Goal: Obtain resource: Download file/media

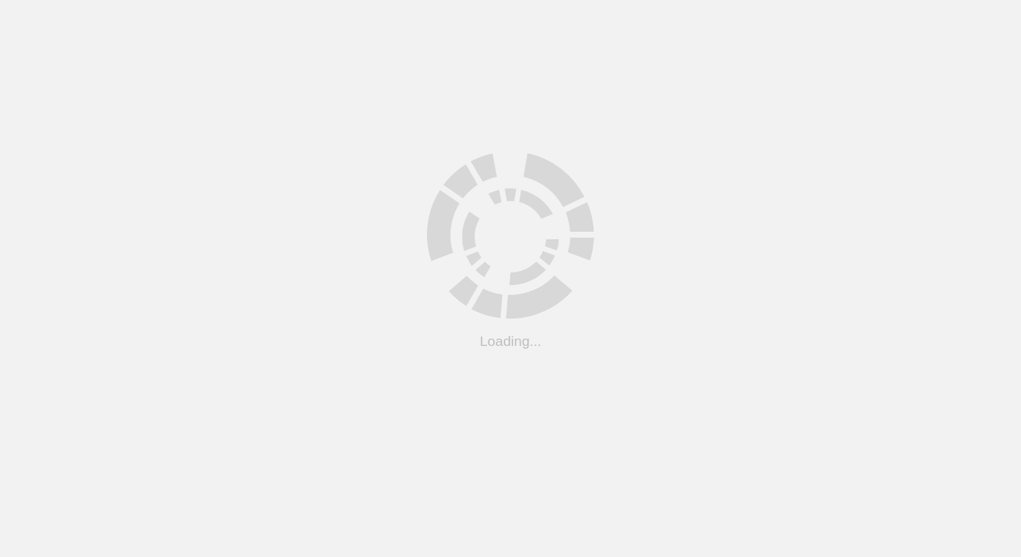
click at [236, 0] on html ".cls-1 { fill: #cecece; } .cls-1 { fill: #cecece; } Loading... Support Site Com…" at bounding box center [510, 0] width 1021 height 0
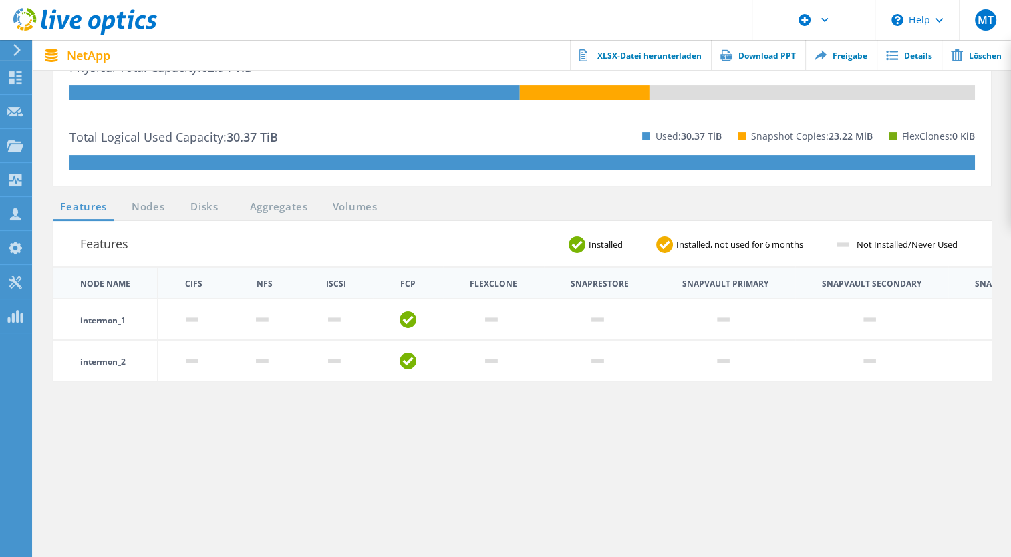
scroll to position [269, 0]
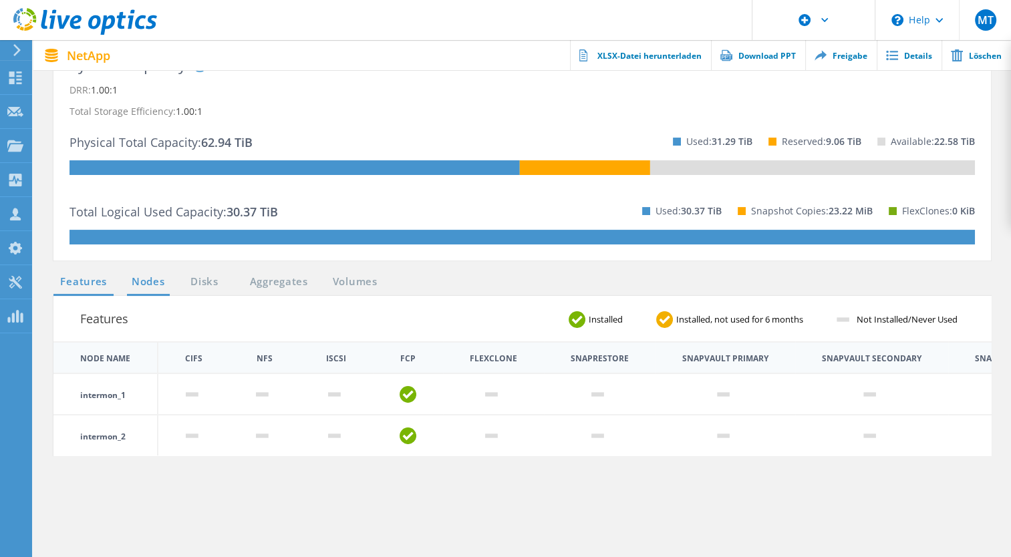
click at [148, 285] on link "Nodes" at bounding box center [148, 282] width 43 height 17
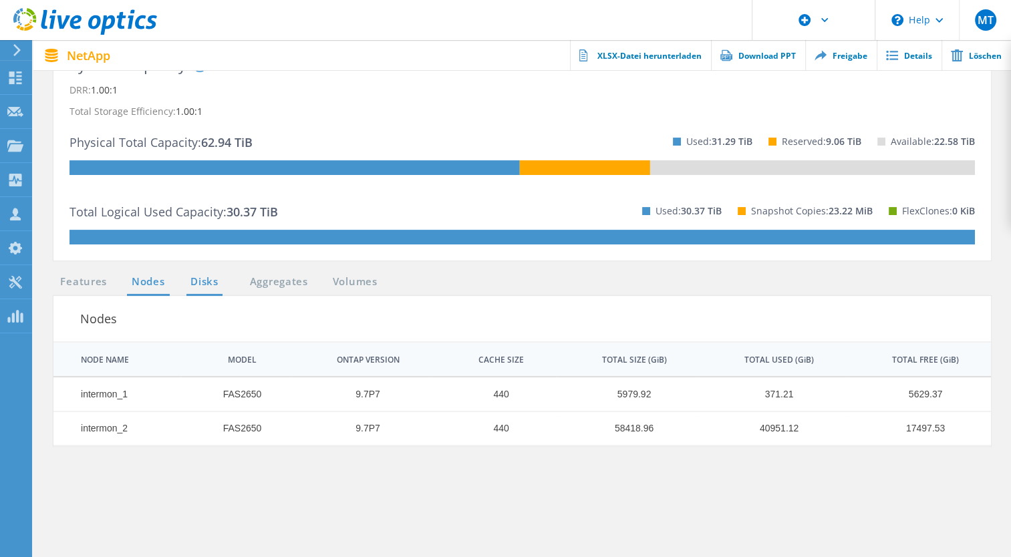
click at [209, 278] on link "Disks" at bounding box center [204, 282] width 36 height 17
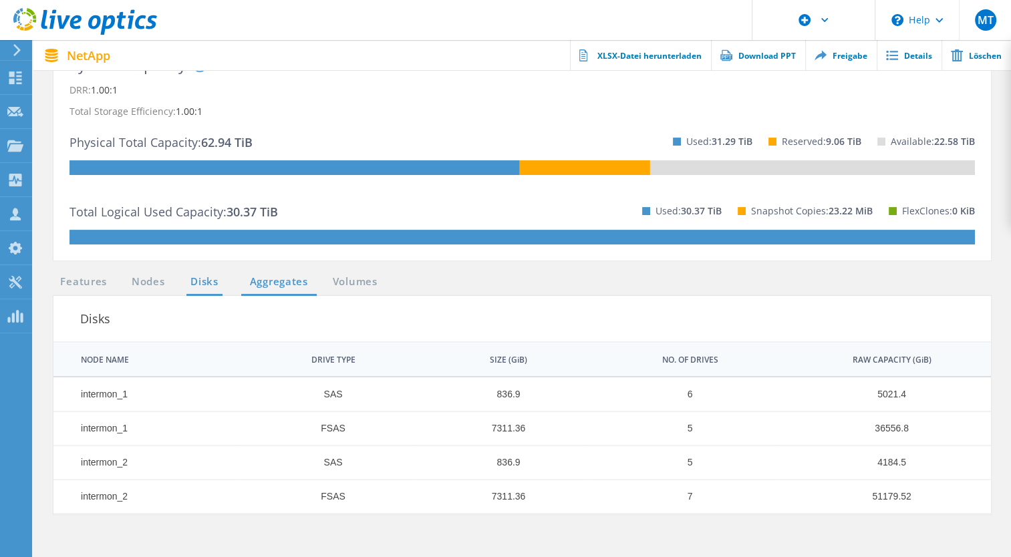
click at [295, 283] on link "Aggregates" at bounding box center [278, 282] width 75 height 17
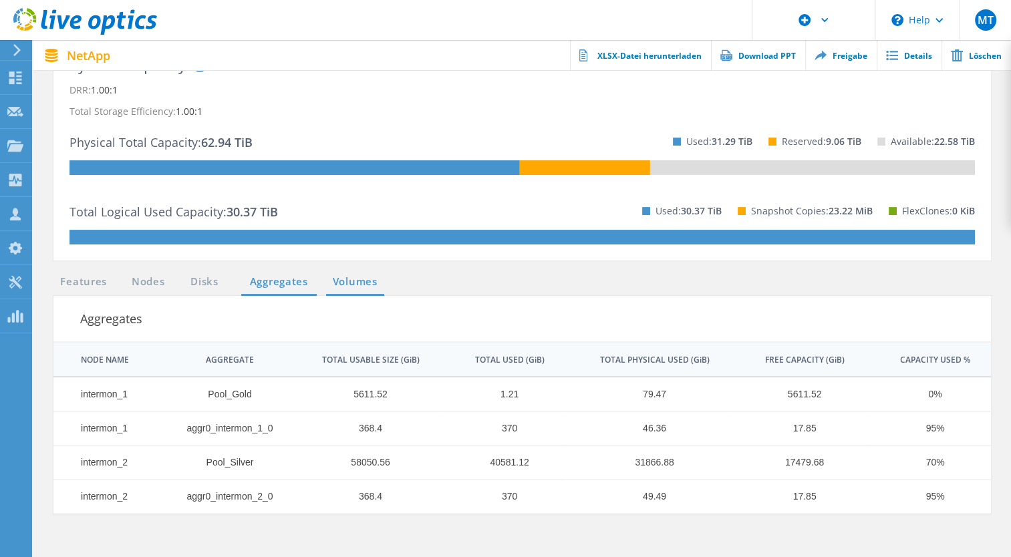
click at [363, 277] on link "Volumes" at bounding box center [355, 282] width 58 height 17
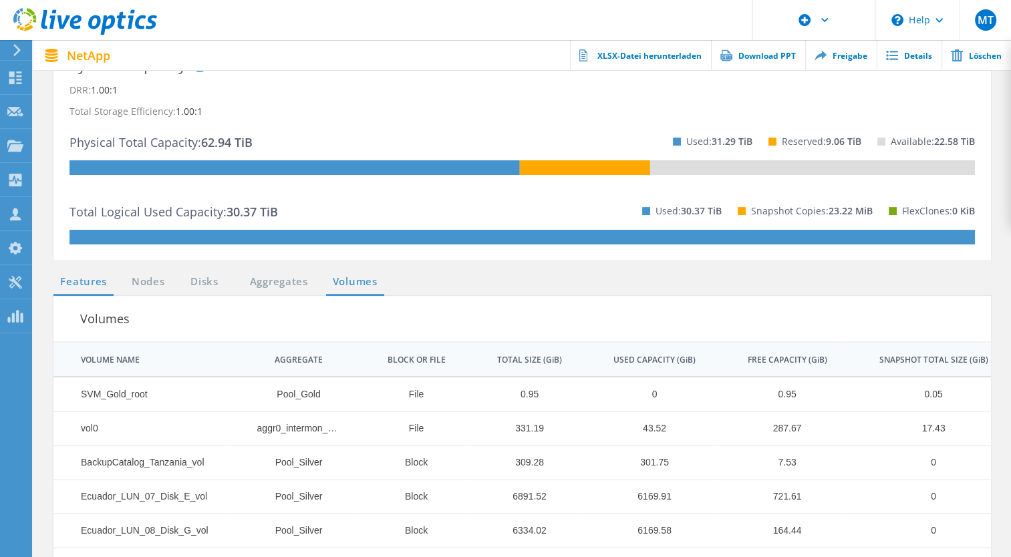
click at [86, 279] on link "Features" at bounding box center [83, 282] width 60 height 17
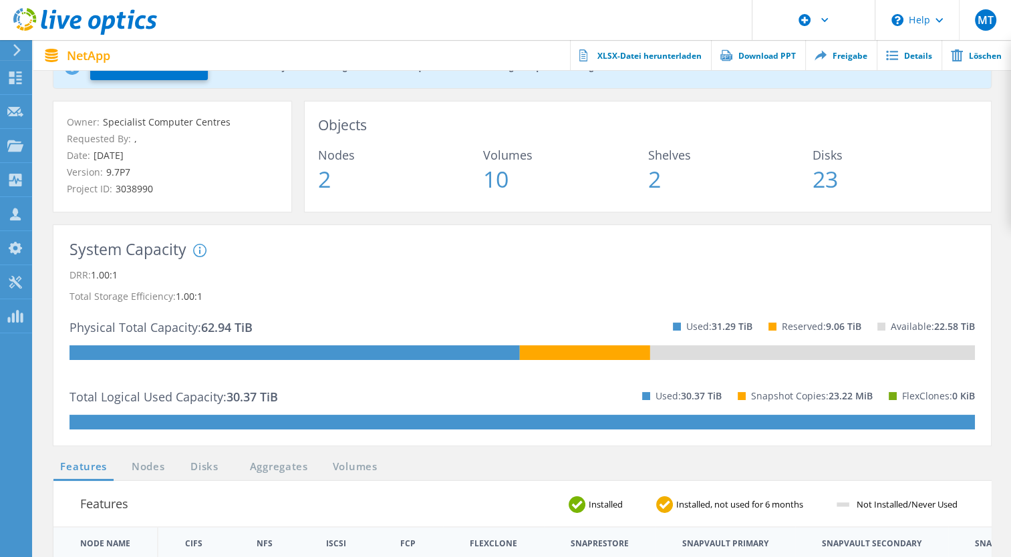
scroll to position [0, 0]
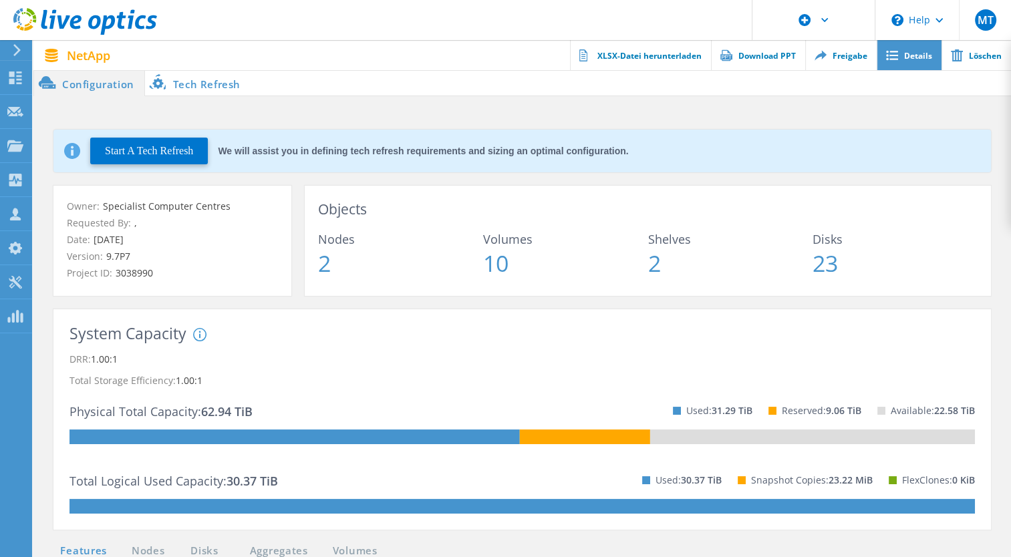
click at [911, 56] on link "Details" at bounding box center [908, 55] width 65 height 30
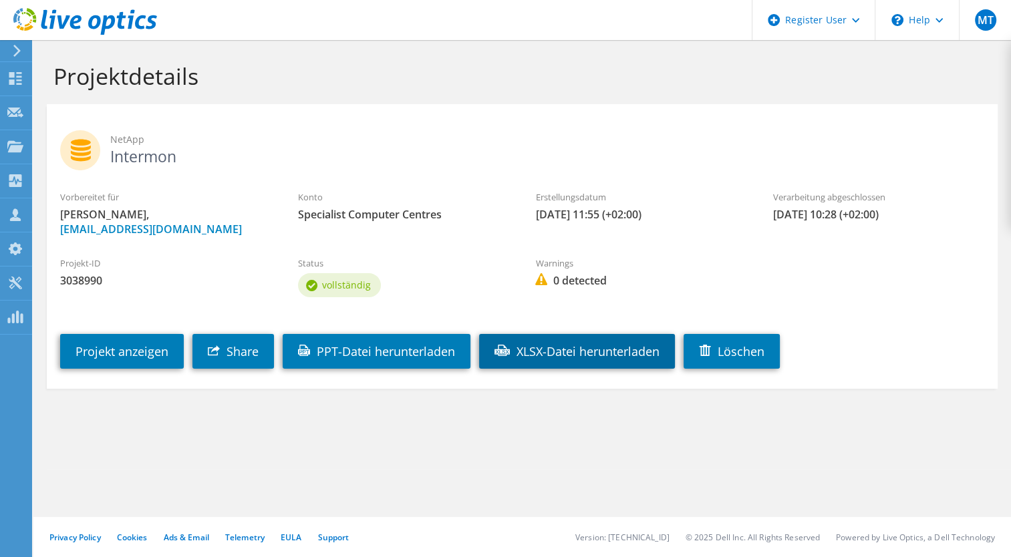
click at [529, 363] on link "XLSX-Datei herunterladen" at bounding box center [577, 351] width 196 height 35
click at [665, 445] on section "Projektdetails NetApp Intermon Vorbereitet für [PERSON_NAME] sánchez, [EMAIL_AD…" at bounding box center [521, 254] width 977 height 429
